Goal: Information Seeking & Learning: Learn about a topic

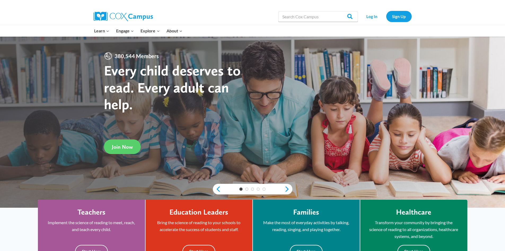
scroll to position [27, 0]
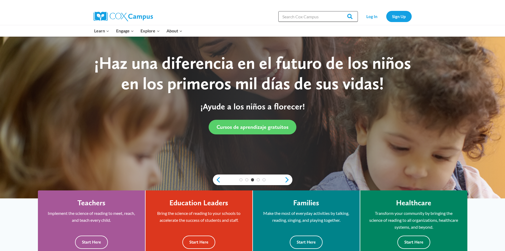
click at [319, 15] on input "Search in [URL][DOMAIN_NAME]" at bounding box center [318, 16] width 80 height 11
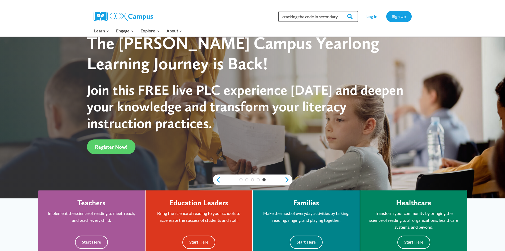
scroll to position [0, 1]
type input "cracking the code in secondary"
click at [337, 11] on input "Search" at bounding box center [347, 16] width 21 height 11
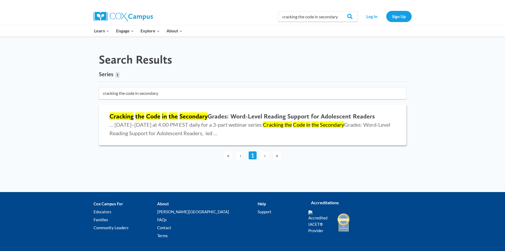
click at [234, 115] on h2 "Cracking the Code in the Secondary Grades: Word-Level Reading Support for Adole…" at bounding box center [253, 116] width 286 height 8
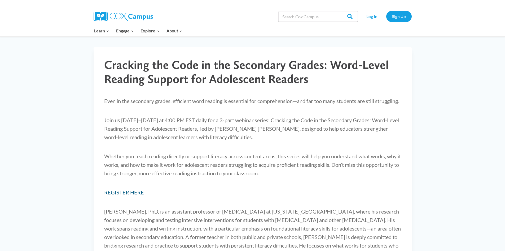
click at [113, 195] on link "REGISTER HERE" at bounding box center [124, 192] width 40 height 6
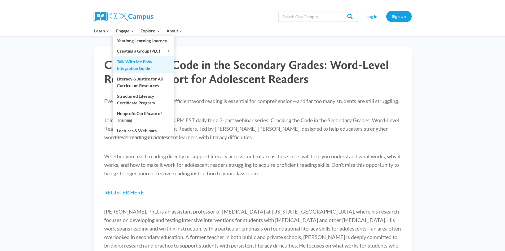
click at [131, 65] on link "Talk With Me Baby Integration Guide" at bounding box center [144, 64] width 62 height 17
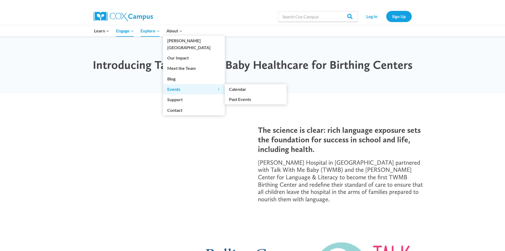
click at [176, 86] on span "Events Expand" at bounding box center [193, 89] width 53 height 7
click at [232, 84] on link "Calendar" at bounding box center [256, 89] width 62 height 10
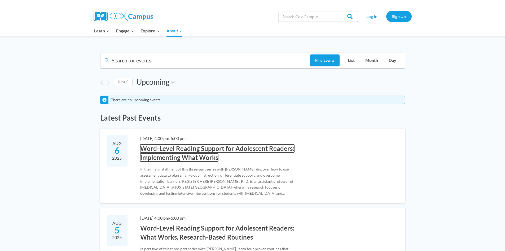
click at [174, 149] on link "Word-Level Reading Support for Adolescent Readers: Implementing What Works" at bounding box center [217, 152] width 154 height 17
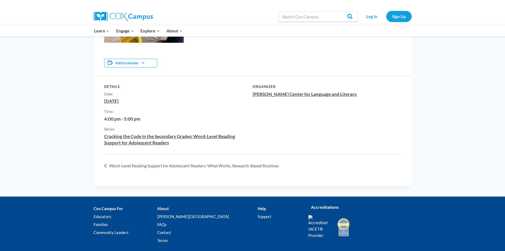
scroll to position [292, 0]
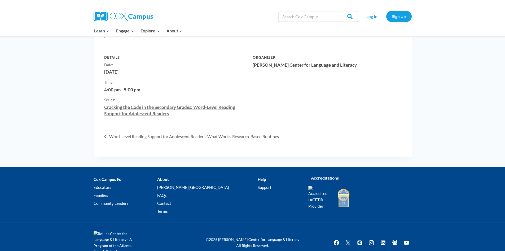
click at [148, 112] on link "Cracking the Code in the Secondary Grades: Word-Level Reading Support for Adole…" at bounding box center [169, 110] width 131 height 12
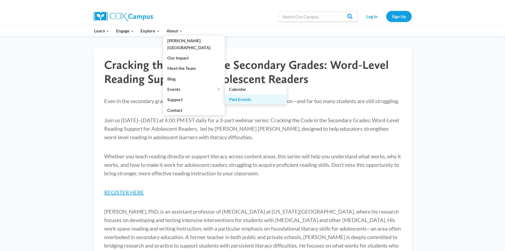
click at [227, 95] on link "Past Events" at bounding box center [256, 99] width 62 height 10
